Goal: Find specific page/section: Find specific page/section

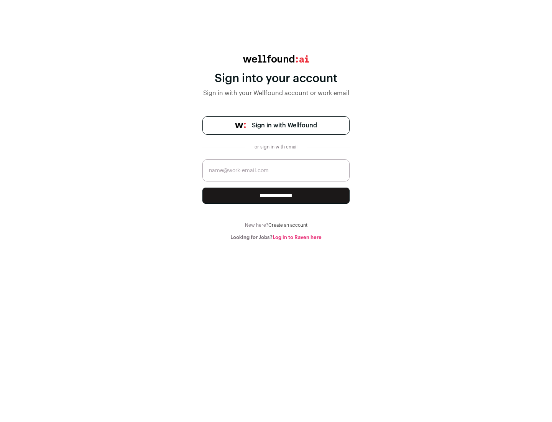
click at [284, 125] on span "Sign in with Wellfound" at bounding box center [284, 125] width 65 height 9
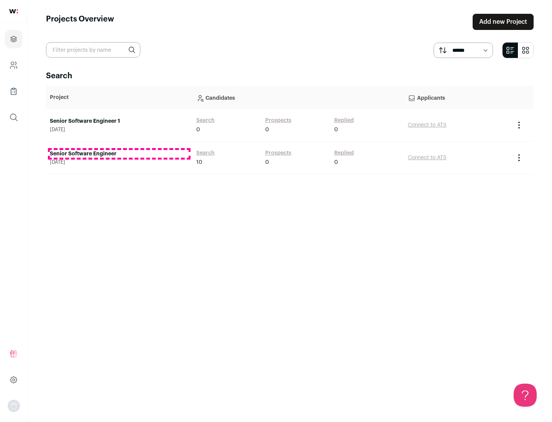
click at [119, 154] on link "Senior Software Engineer" at bounding box center [119, 154] width 139 height 8
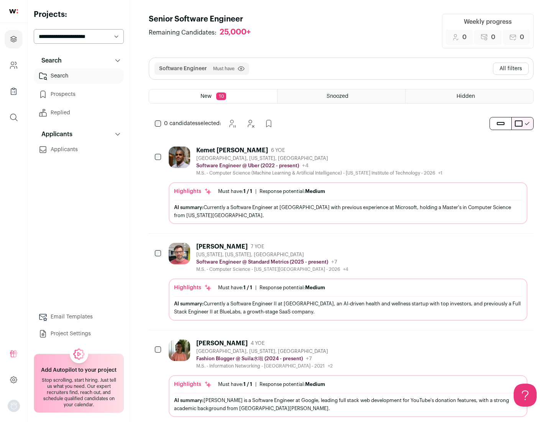
click at [341, 185] on div "Highlights Must have: 1 / 1 How many must haves have been fulfilled? | Response…" at bounding box center [348, 203] width 359 height 42
